Goal: Information Seeking & Learning: Learn about a topic

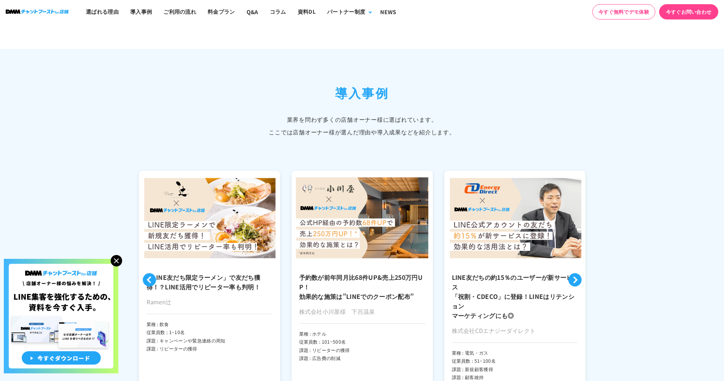
scroll to position [1726, 0]
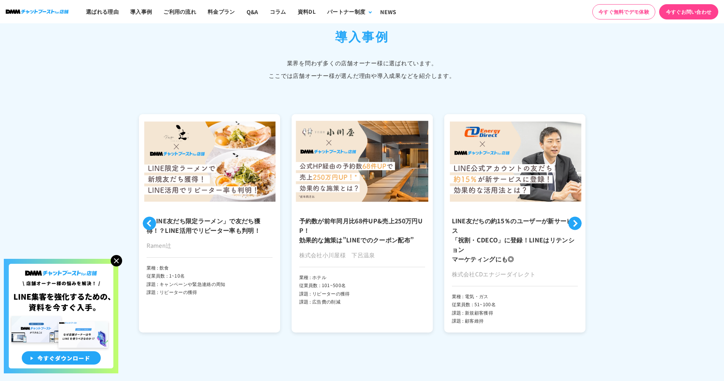
click at [204, 220] on h3 "「LINE友だち限定ラーメン」で友だち獲得！？LINE活用でリピーター率も判明！" at bounding box center [210, 225] width 126 height 19
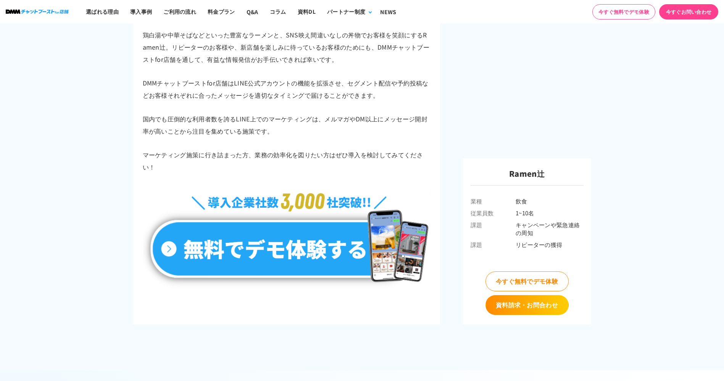
scroll to position [3413, 0]
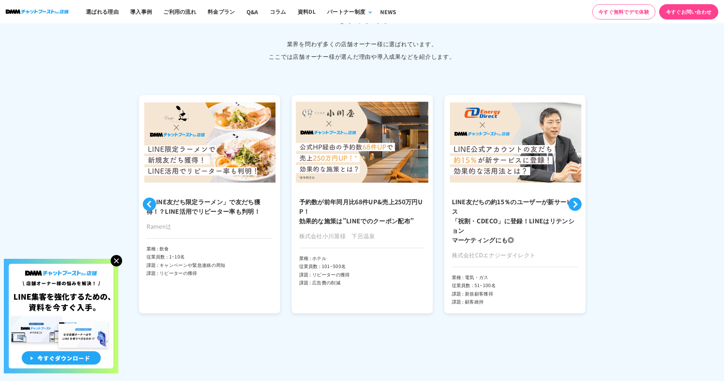
scroll to position [1742, 0]
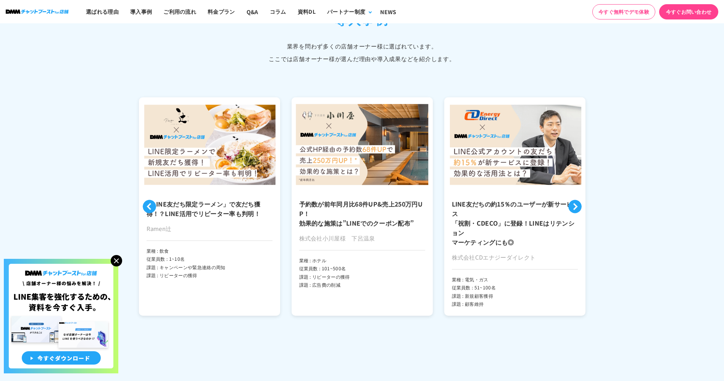
click at [121, 259] on img at bounding box center [116, 260] width 11 height 11
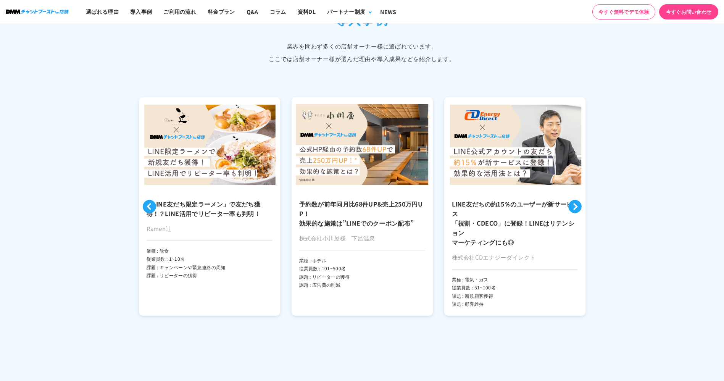
click at [574, 210] on button "Next" at bounding box center [574, 206] width 13 height 13
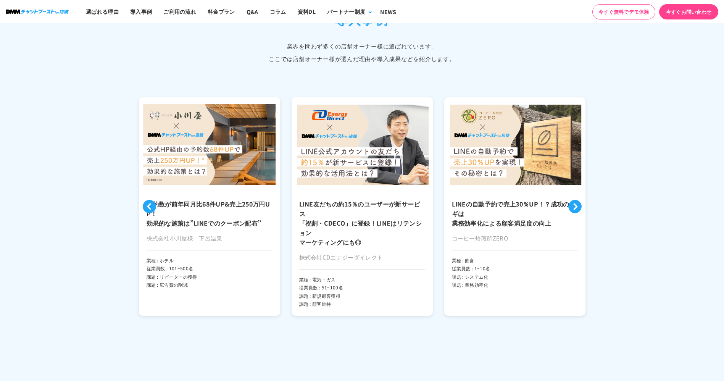
click at [574, 210] on button "Next" at bounding box center [574, 206] width 13 height 13
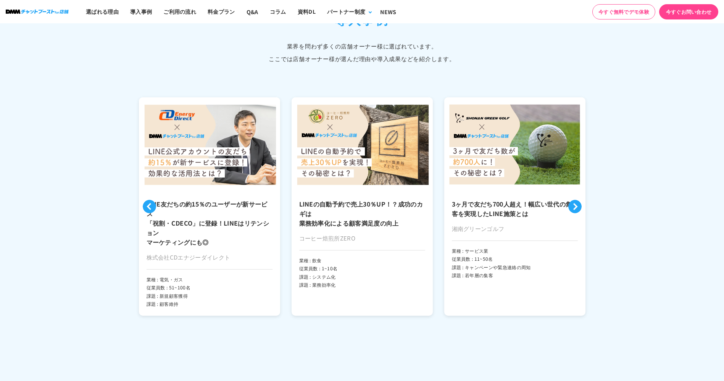
click at [574, 210] on button "Next" at bounding box center [574, 206] width 13 height 13
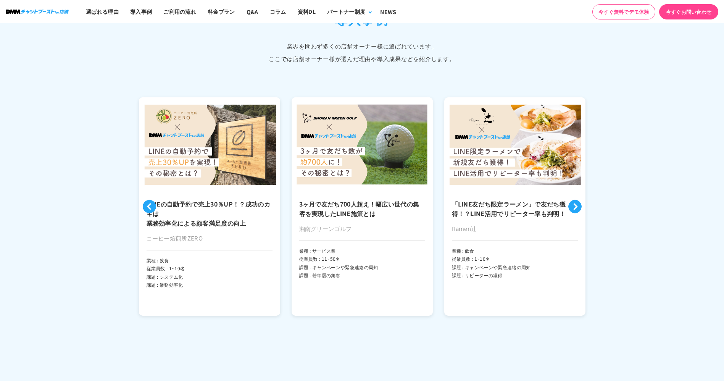
click at [574, 210] on button "Next" at bounding box center [574, 206] width 13 height 13
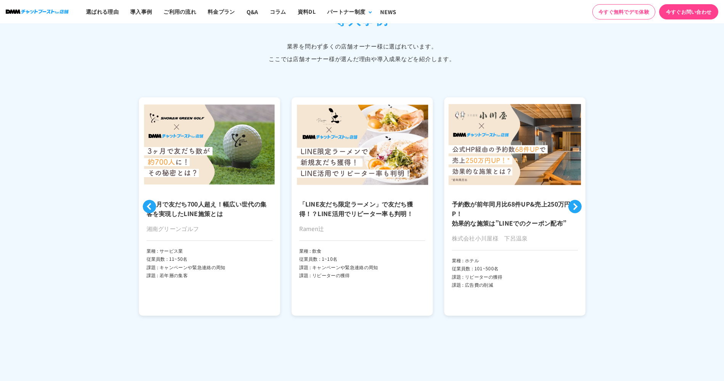
click at [574, 210] on button "Next" at bounding box center [574, 206] width 13 height 13
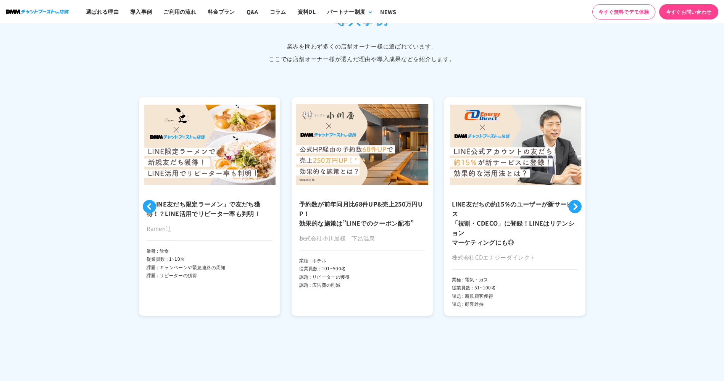
click at [574, 210] on button "Next" at bounding box center [574, 206] width 13 height 13
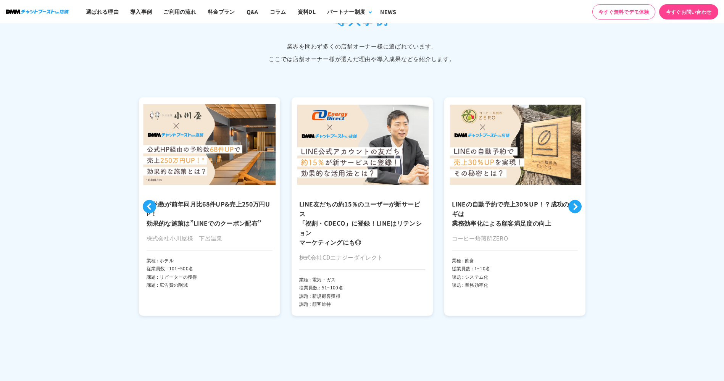
click at [574, 210] on button "Next" at bounding box center [574, 206] width 13 height 13
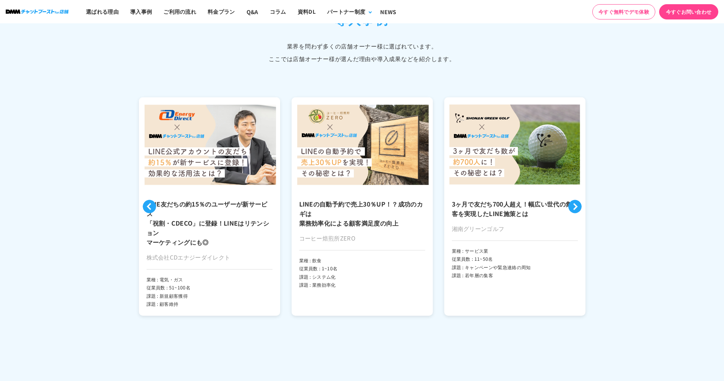
click at [574, 210] on button "Next" at bounding box center [574, 206] width 13 height 13
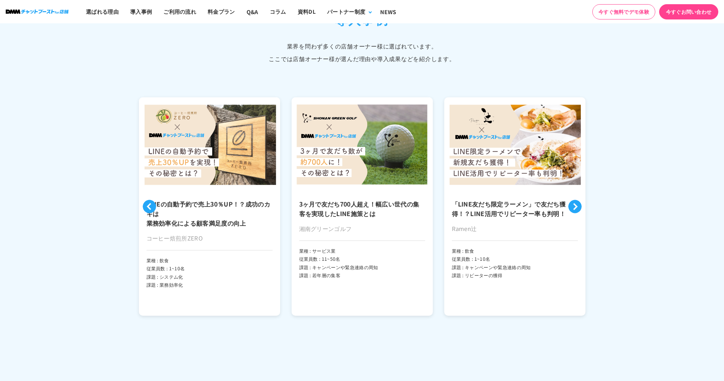
click at [574, 210] on button "Next" at bounding box center [574, 206] width 13 height 13
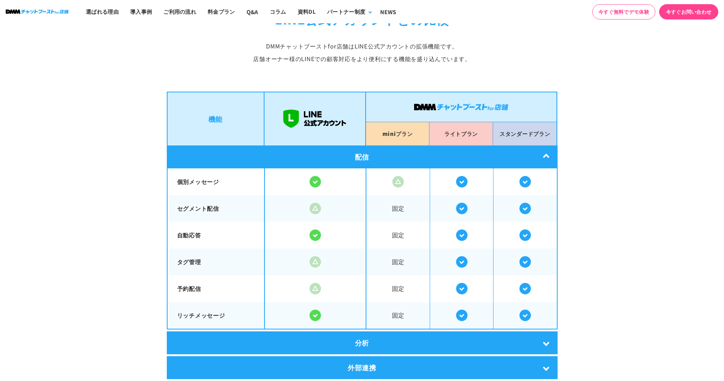
scroll to position [1370, 0]
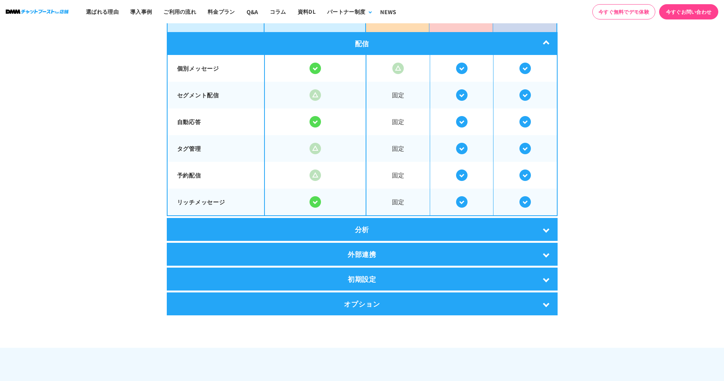
click at [401, 231] on div "分析" at bounding box center [362, 229] width 391 height 23
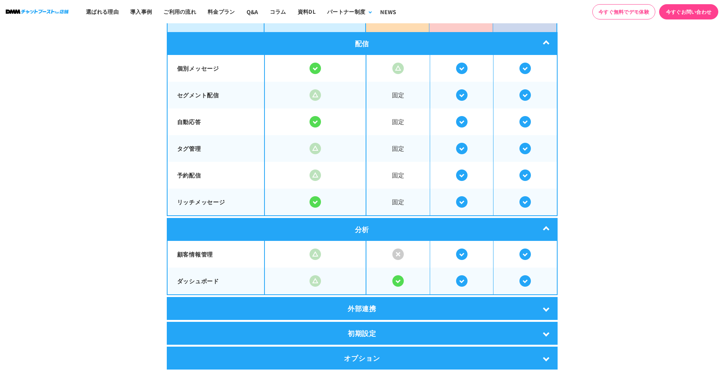
scroll to position [1495, 0]
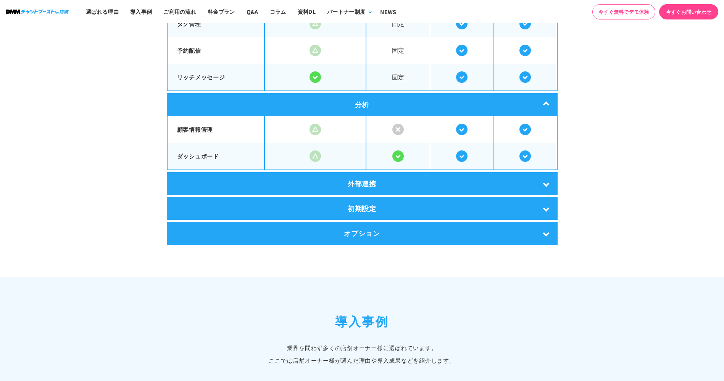
click at [422, 184] on div "外部連携" at bounding box center [362, 183] width 391 height 23
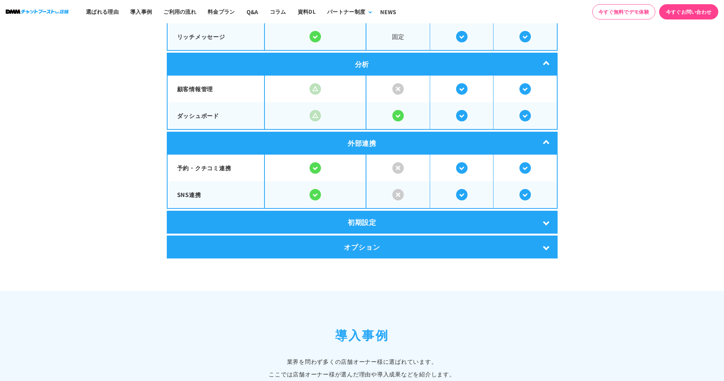
scroll to position [1536, 0]
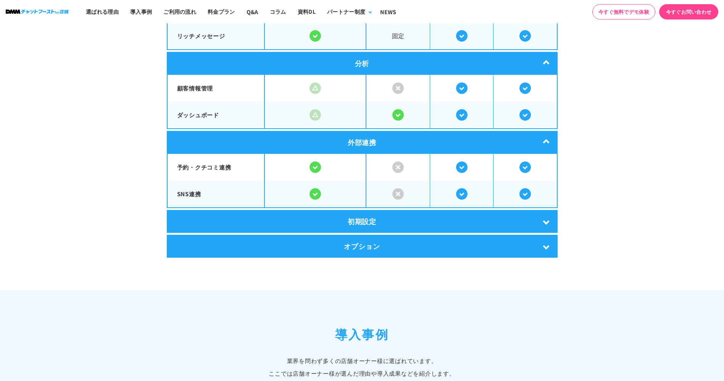
click at [422, 220] on div "初期設定" at bounding box center [362, 221] width 391 height 23
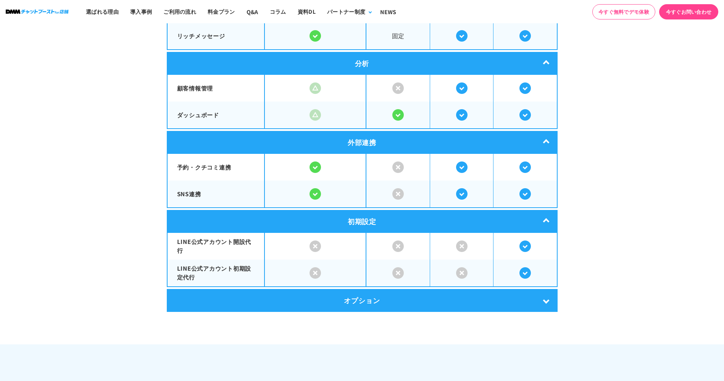
click at [400, 307] on div "オプション" at bounding box center [362, 300] width 391 height 23
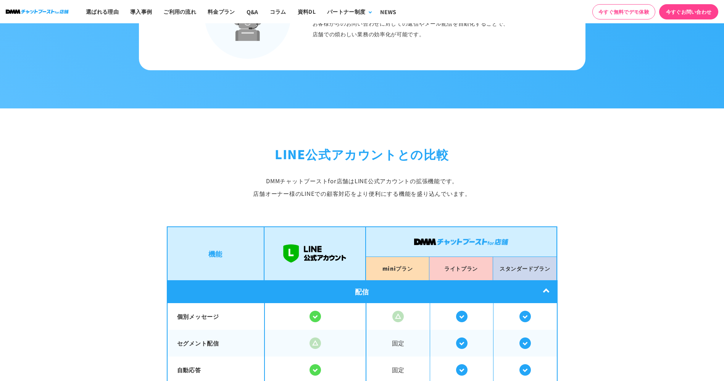
scroll to position [1122, 0]
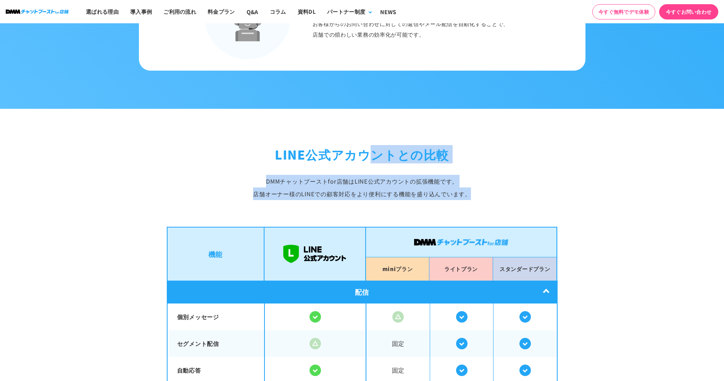
drag, startPoint x: 267, startPoint y: 150, endPoint x: 478, endPoint y: 190, distance: 214.3
click at [478, 190] on div "LINE公式アカウントとの比較 DMMチャットブーストfor店舗は LINE公式アカウントの拡張機能です。 店舗オーナー様のLINEでの顧客対応を より便利に…" at bounding box center [362, 172] width 391 height 55
click at [478, 190] on p "DMMチャットブーストfor店舗は LINE公式アカウントの拡張機能です。 店舗オーナー様のLINEでの顧客対応を より便利にする機能を盛り込んでいます。" at bounding box center [362, 187] width 391 height 25
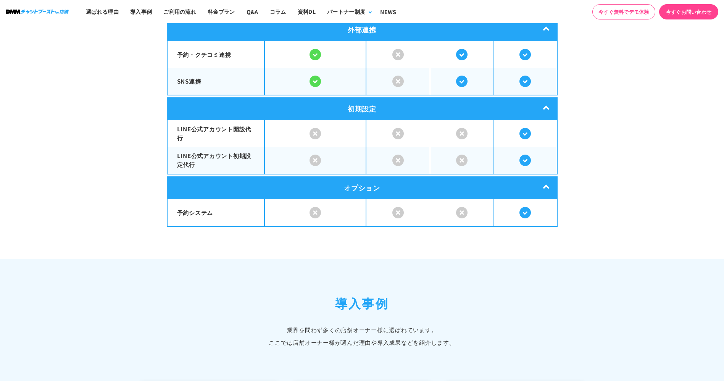
scroll to position [1624, 0]
